Goal: Transaction & Acquisition: Purchase product/service

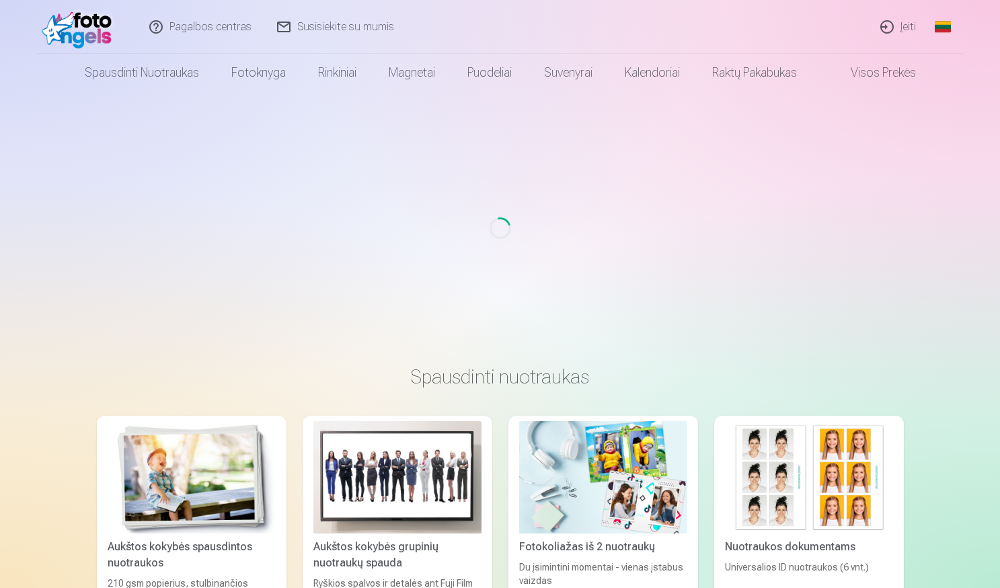
click at [905, 23] on link "Įeiti" at bounding box center [898, 27] width 61 height 54
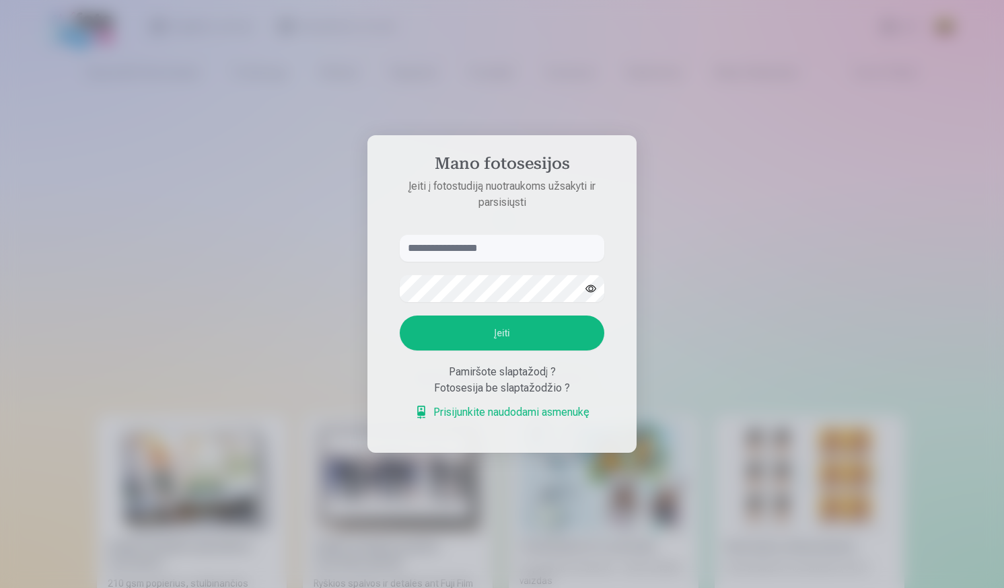
click at [472, 250] on input "text" at bounding box center [502, 248] width 204 height 27
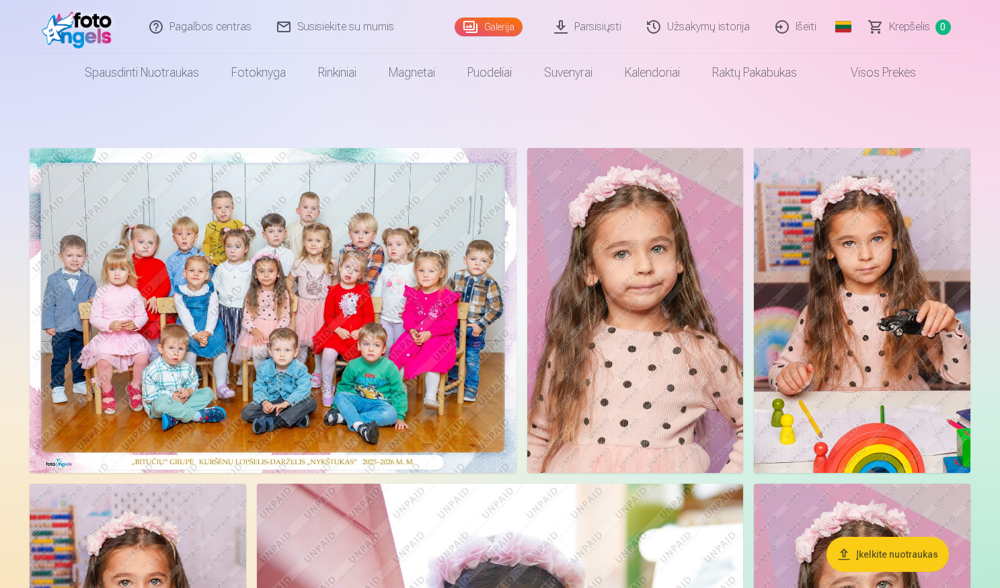
click at [610, 28] on link "Parsisiųsti" at bounding box center [588, 27] width 93 height 54
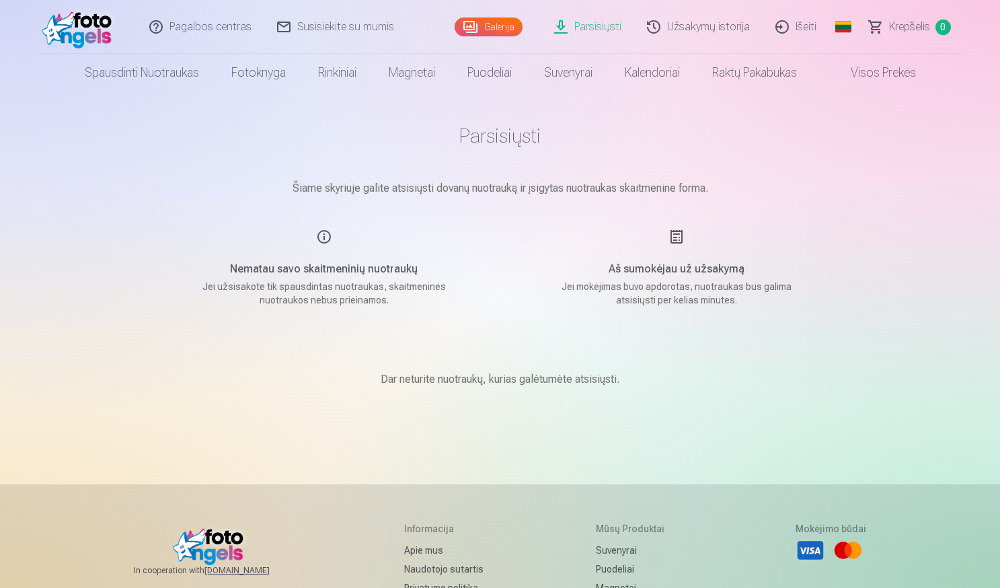
click at [679, 234] on div "Aš sumokėjau už užsakymą Jei mokėjimas buvo apdorotas, nuotraukas bus galima at…" at bounding box center [677, 268] width 320 height 78
click at [602, 26] on link "Parsisiųsti" at bounding box center [588, 27] width 93 height 54
click at [684, 23] on link "Užsakymų istorija" at bounding box center [699, 27] width 128 height 54
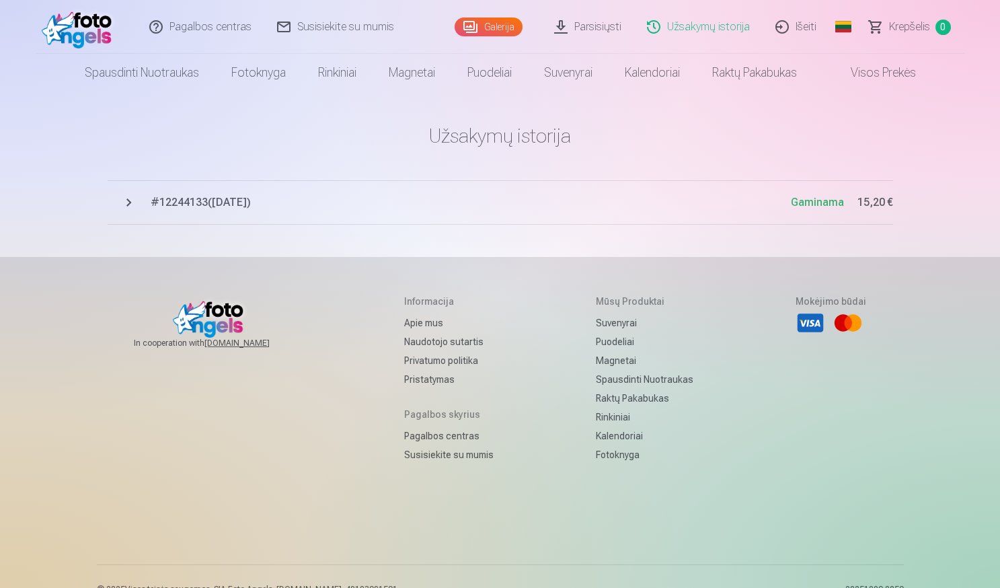
click at [248, 202] on span "# 12244133 ( [DATE] )" at bounding box center [471, 202] width 640 height 16
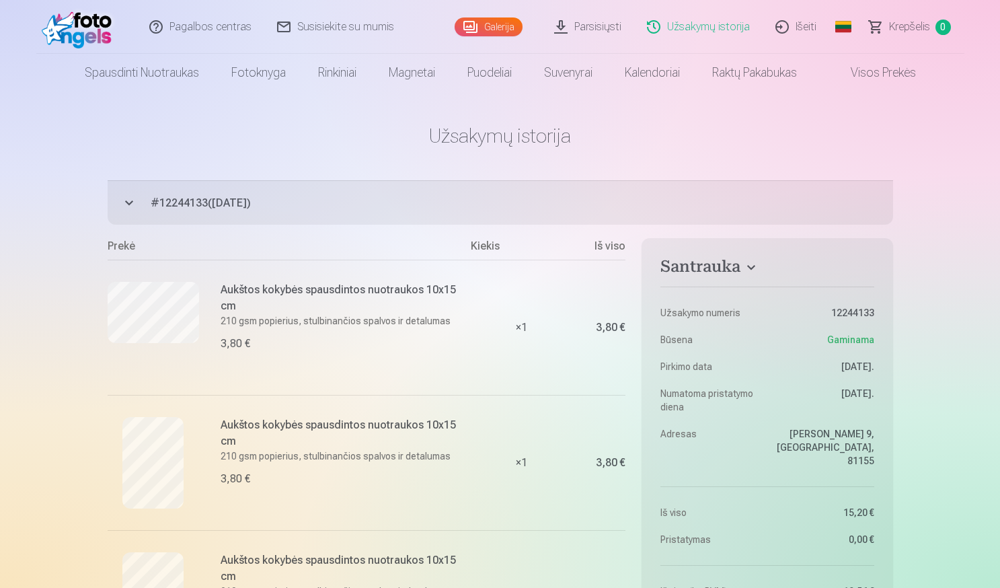
click at [231, 24] on link "Pagalbos centras" at bounding box center [201, 27] width 128 height 54
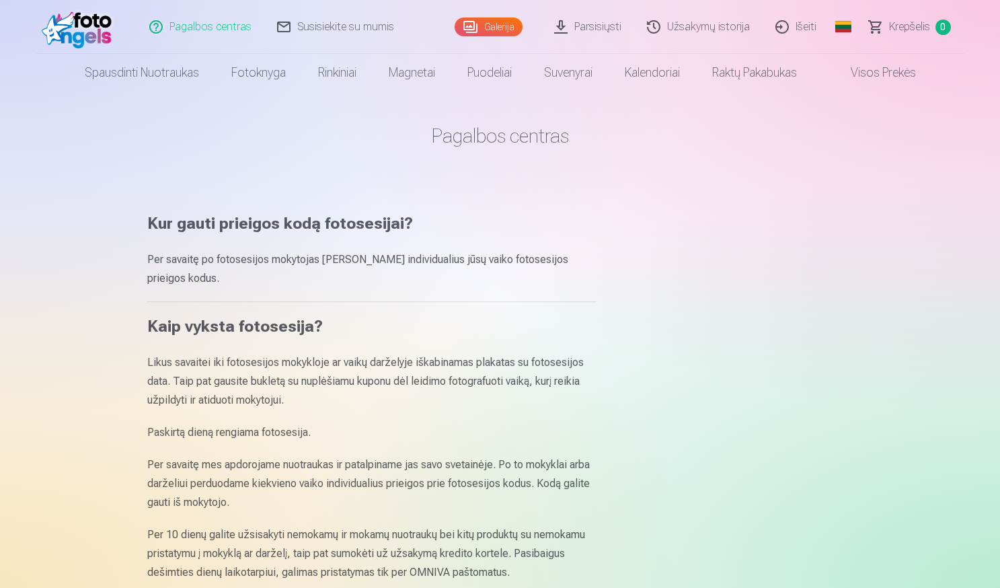
click at [324, 26] on link "Susisiekite su mumis" at bounding box center [336, 27] width 143 height 54
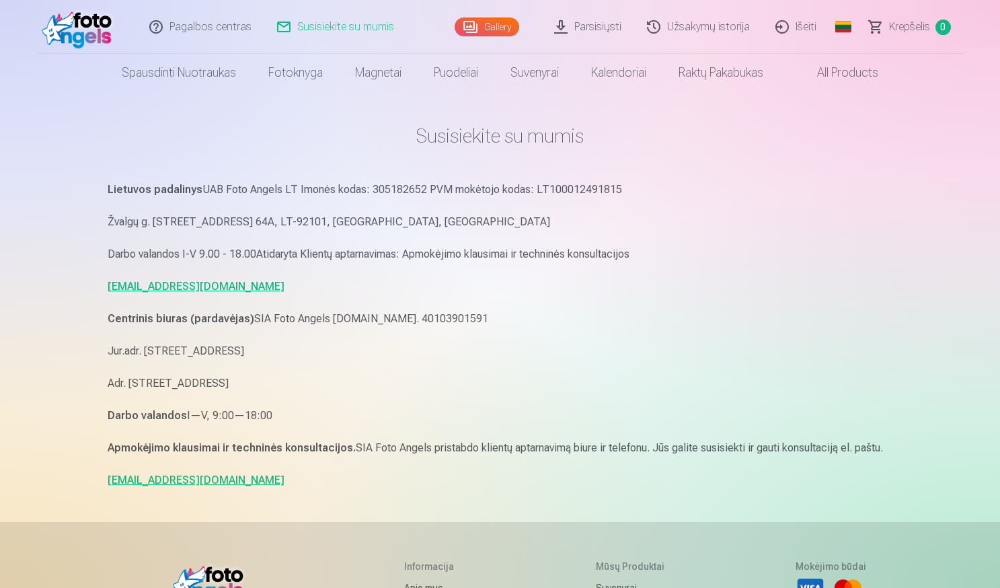
click at [495, 289] on p "pagalba.fotoangels@gmail.com" at bounding box center [501, 286] width 786 height 19
click at [130, 485] on link "info@fotoangels.lv" at bounding box center [196, 480] width 177 height 13
click at [224, 490] on main "Susisiekite su mumis Lietuvos padalinys UAB Foto Angels LT Imonės kodas: 305182…" at bounding box center [501, 306] width 786 height 430
drag, startPoint x: 209, startPoint y: 482, endPoint x: 106, endPoint y: 469, distance: 103.7
click at [106, 469] on div "Susisiekite su mumis Lietuvos padalinys UAB Foto Angels LT Imonės kodas: 305182…" at bounding box center [500, 446] width 807 height 892
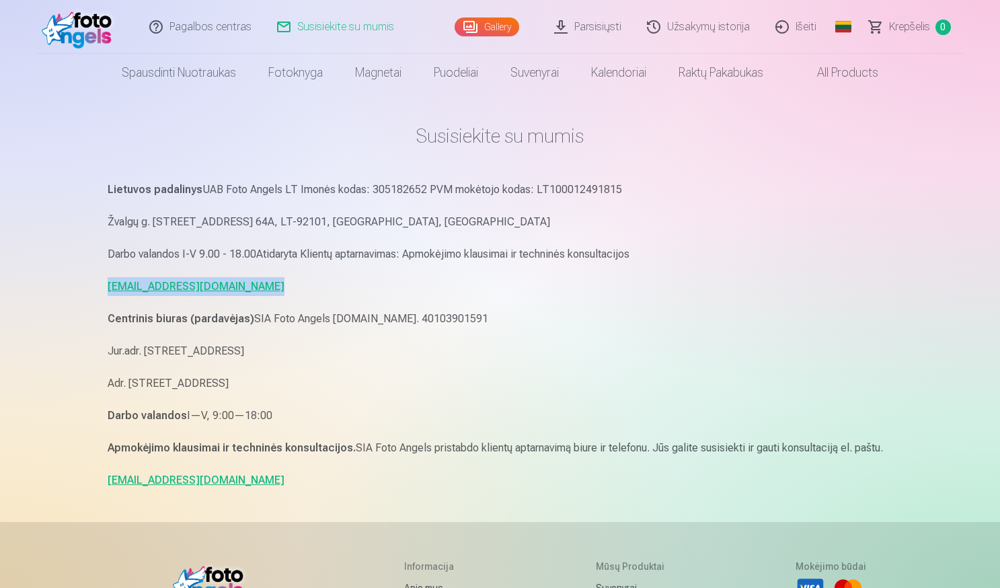
drag, startPoint x: 282, startPoint y: 282, endPoint x: 86, endPoint y: 290, distance: 195.9
click at [86, 290] on div "Pagalbos centras Susisiekite su mumis Gallery Parsisiųsti Užsakymų istorija Iše…" at bounding box center [500, 446] width 1000 height 892
drag, startPoint x: 86, startPoint y: 290, endPoint x: 186, endPoint y: 288, distance: 99.6
copy link "pagalba.fotoangels@gmail.com"
click at [685, 28] on link "Užsakymų istorija" at bounding box center [699, 27] width 128 height 54
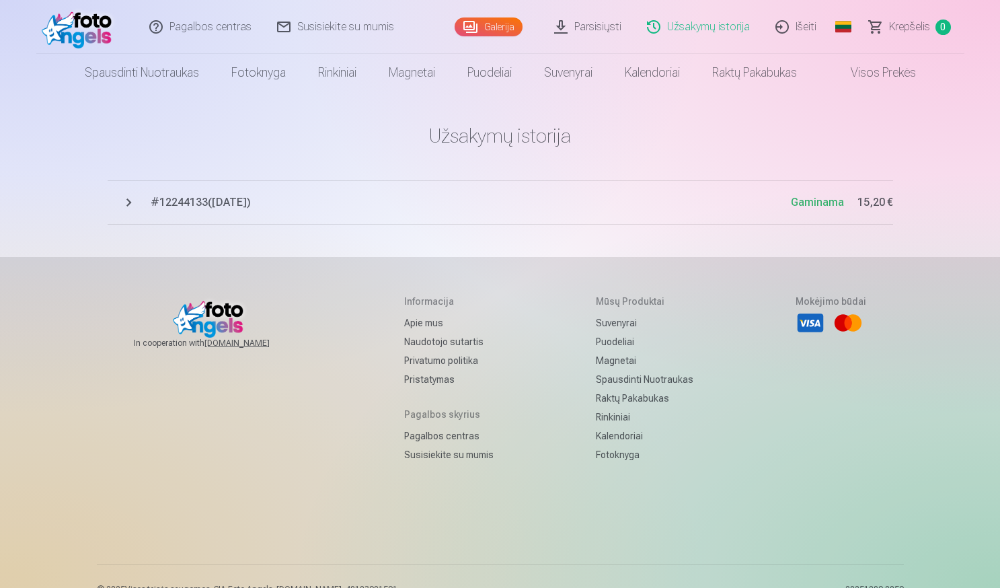
click at [189, 198] on span "# 12244133 ( [DATE] )" at bounding box center [471, 202] width 640 height 16
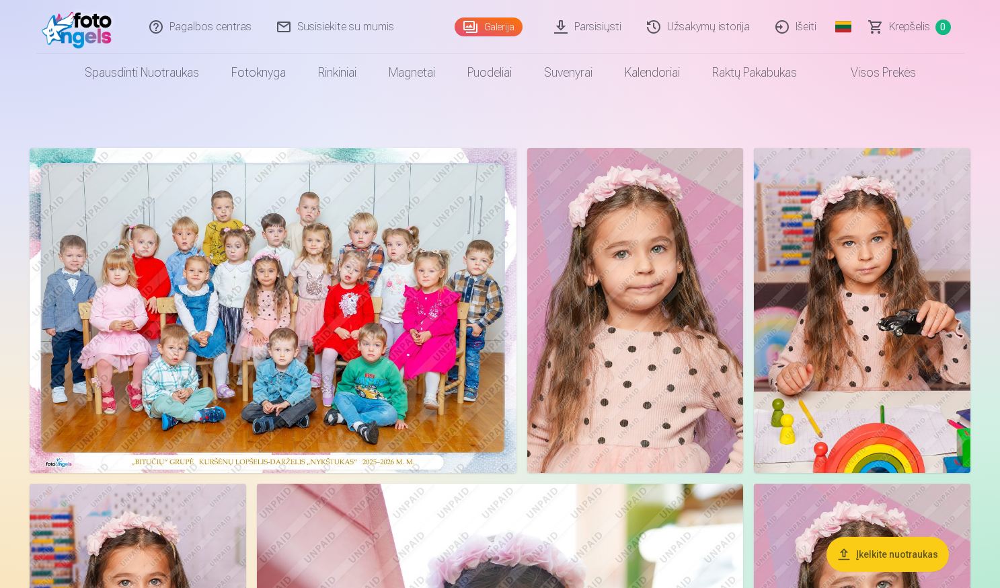
click at [602, 319] on img at bounding box center [635, 310] width 217 height 325
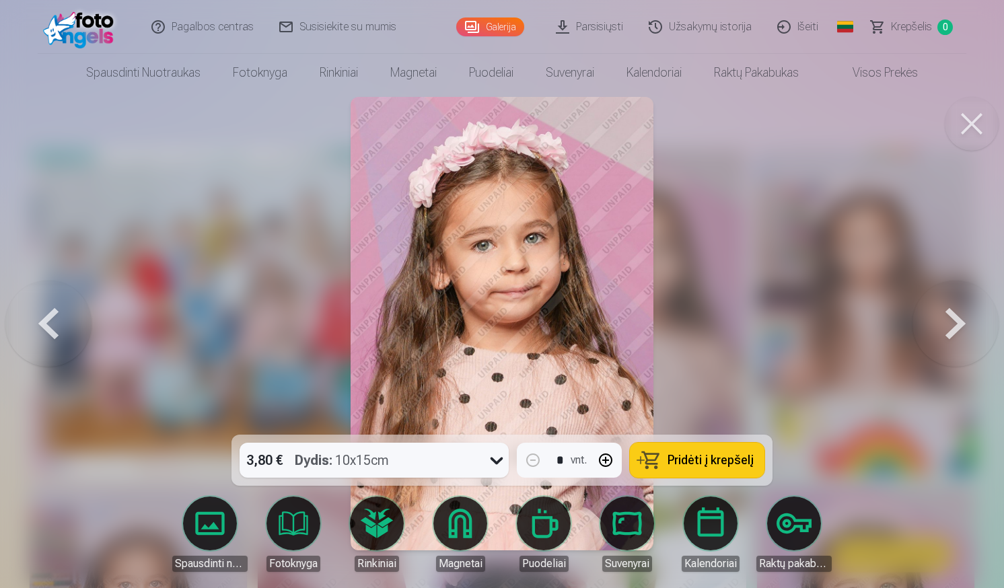
click at [706, 457] on span "Pridėti į krepšelį" at bounding box center [710, 460] width 86 height 12
click at [919, 29] on span "Krepšelis" at bounding box center [911, 27] width 41 height 16
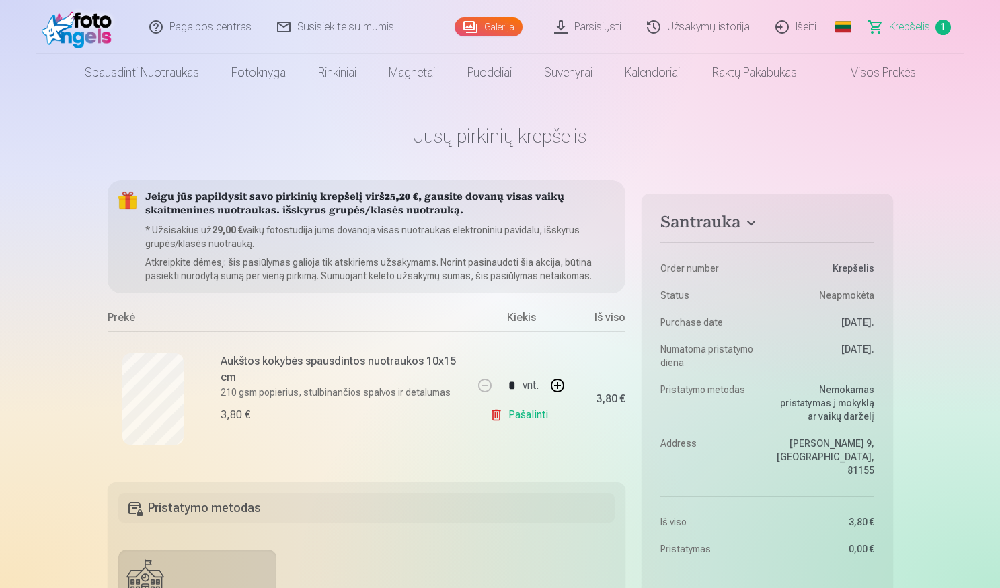
click at [521, 417] on link "Pašalinti" at bounding box center [522, 415] width 64 height 27
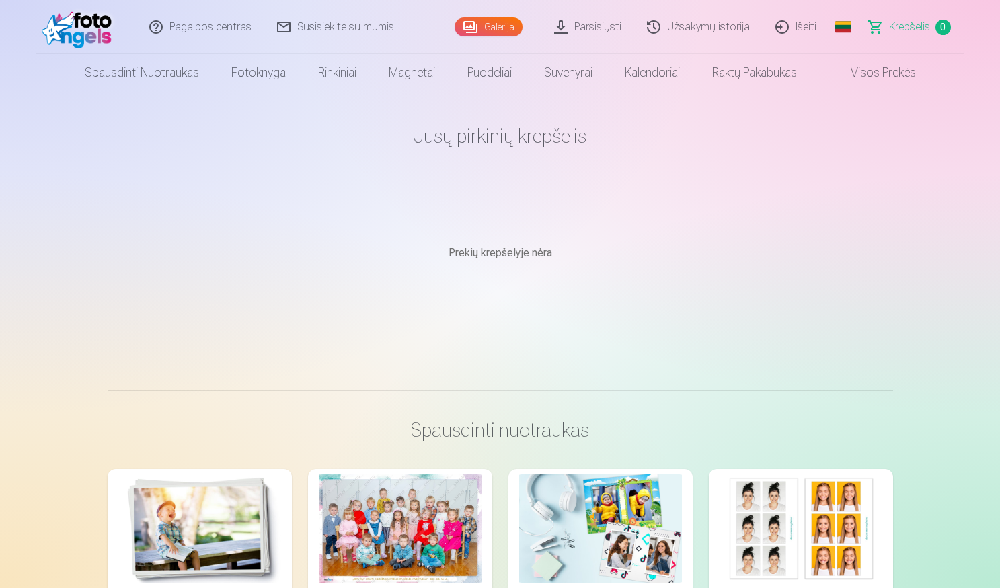
click at [87, 22] on img at bounding box center [80, 26] width 77 height 43
